Goal: Task Accomplishment & Management: Manage account settings

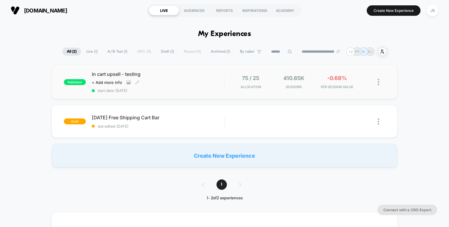
click at [126, 74] on span "in cart upsell - testing" at bounding box center [158, 74] width 133 height 6
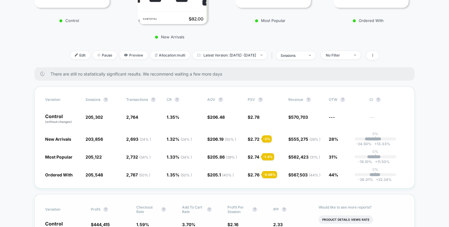
scroll to position [151, 0]
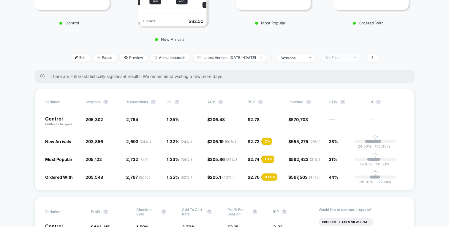
click at [349, 59] on div "No Filter" at bounding box center [338, 57] width 24 height 4
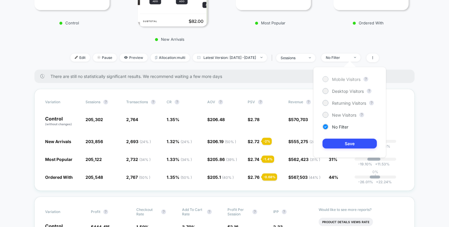
click at [337, 79] on span "Mobile Visitors" at bounding box center [346, 79] width 29 height 5
click at [329, 148] on button "Save" at bounding box center [350, 144] width 54 height 10
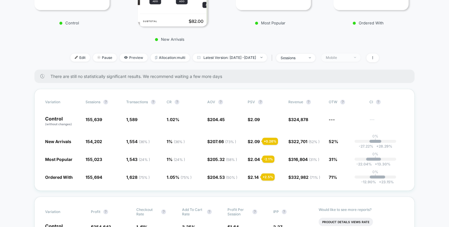
click at [349, 57] on div "Mobile" at bounding box center [338, 57] width 24 height 4
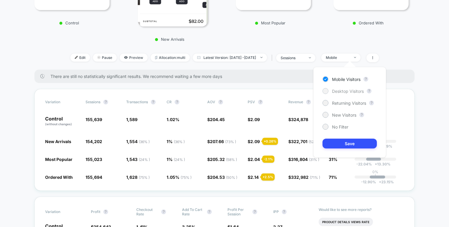
click at [339, 89] on span "Desktop Visitors" at bounding box center [348, 91] width 32 height 5
click at [337, 127] on span "No Filter" at bounding box center [340, 126] width 16 height 5
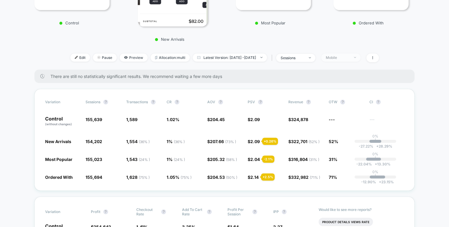
click at [347, 54] on span "Mobile" at bounding box center [341, 58] width 39 height 8
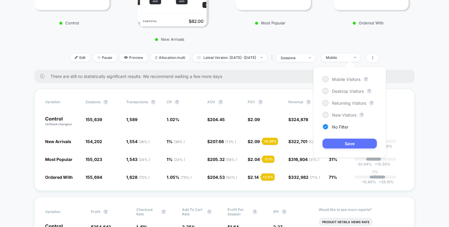
click at [333, 143] on button "Save" at bounding box center [350, 144] width 54 height 10
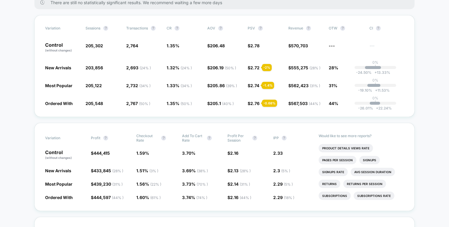
scroll to position [216, 0]
